Goal: Obtain resource: Download file/media

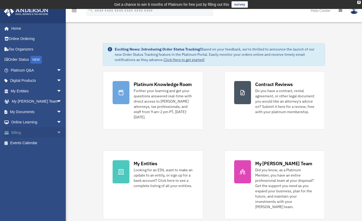
click at [57, 130] on span "arrow_drop_down" at bounding box center [62, 132] width 11 height 11
click at [34, 153] on link "Past Invoices" at bounding box center [38, 153] width 62 height 11
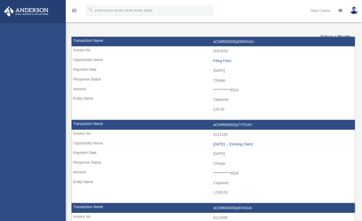
select select
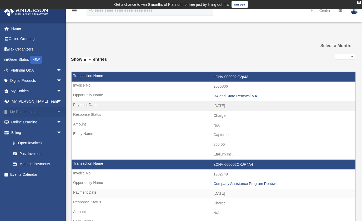
click at [41, 111] on link "My Documents arrow_drop_down" at bounding box center [37, 112] width 66 height 11
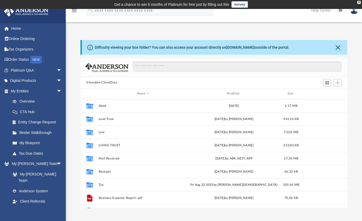
scroll to position [116, 263]
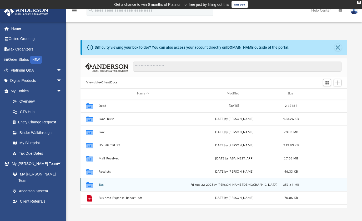
click at [98, 187] on div "Collaborated Folder Tax [DATE] by [PERSON_NAME] 359.64 MB" at bounding box center [214, 184] width 267 height 13
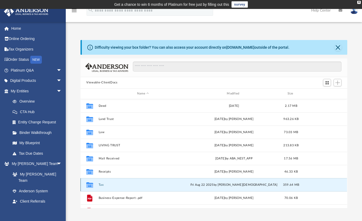
click at [99, 185] on button "Tax" at bounding box center [143, 184] width 89 height 3
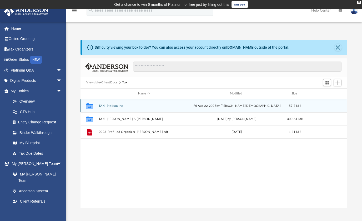
click at [112, 107] on button "TAX: Etalium Inc" at bounding box center [144, 105] width 91 height 3
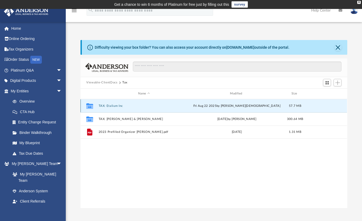
click at [112, 107] on button "TAX: Etalium Inc" at bounding box center [144, 105] width 91 height 3
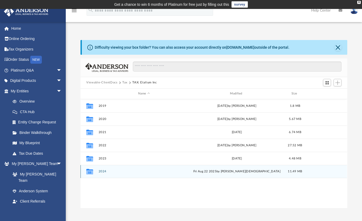
click at [101, 171] on button "2024" at bounding box center [144, 171] width 91 height 3
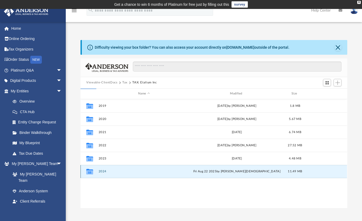
click at [101, 171] on button "2024" at bounding box center [144, 171] width 91 height 3
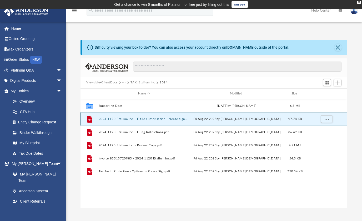
click at [163, 120] on button "2024 1120 Etalium Inc. - E-file authorisation - please sign.pdf" at bounding box center [144, 118] width 91 height 3
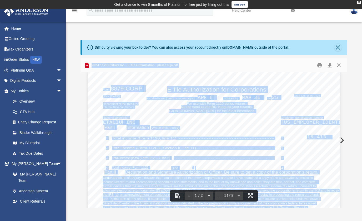
scroll to position [0, 0]
